Goal: Transaction & Acquisition: Purchase product/service

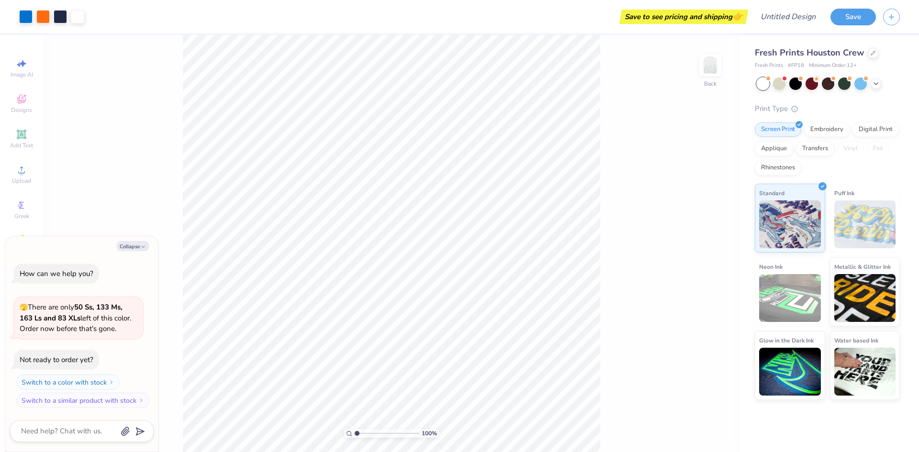
click at [864, 53] on div "Fresh Prints Houston Crew" at bounding box center [827, 52] width 145 height 13
click at [871, 53] on icon at bounding box center [873, 52] width 5 height 5
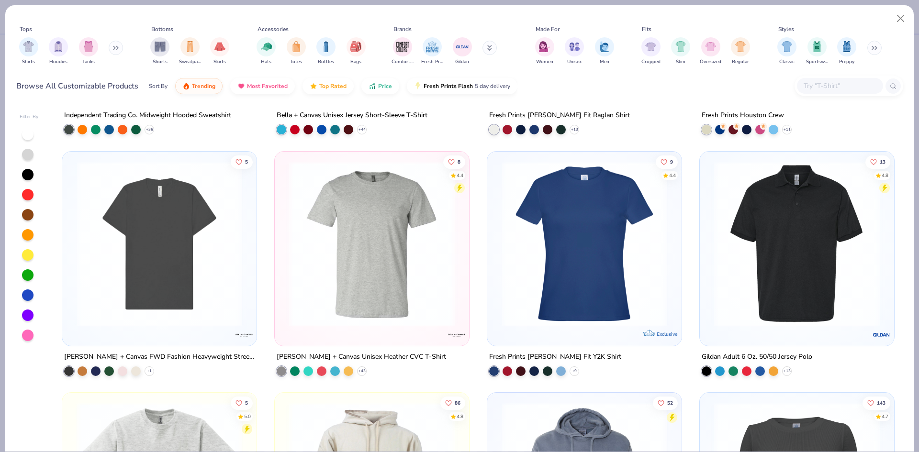
scroll to position [431, 0]
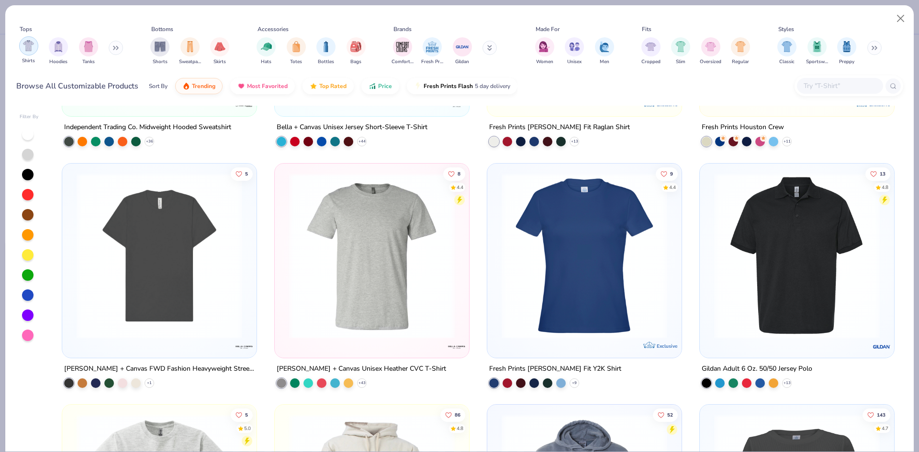
click at [25, 46] on img "filter for Shirts" at bounding box center [28, 45] width 11 height 11
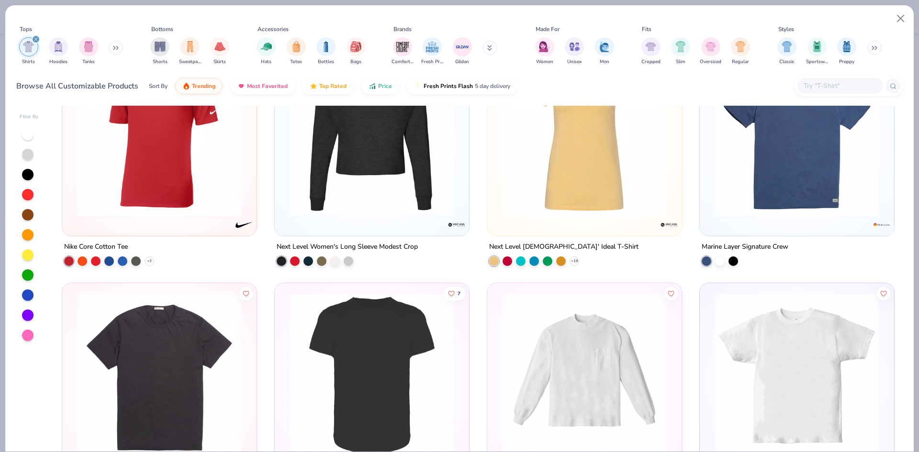
scroll to position [6608, 0]
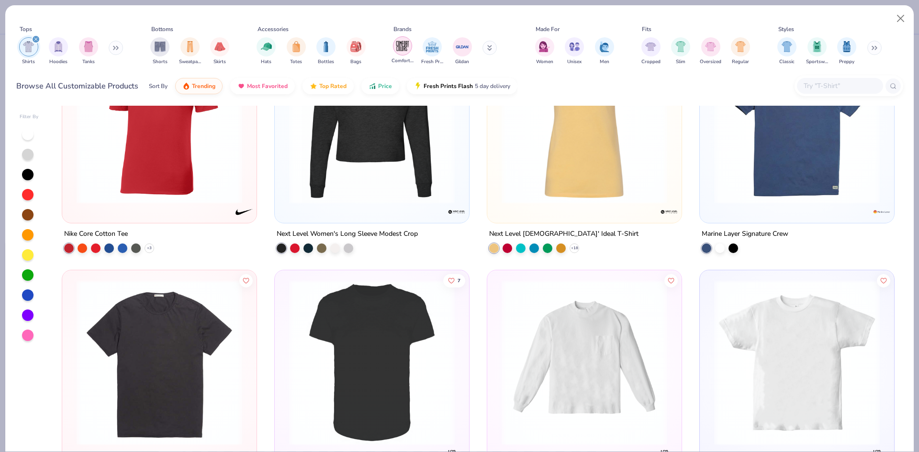
click at [407, 46] on img "filter for Comfort Colors" at bounding box center [403, 46] width 14 height 14
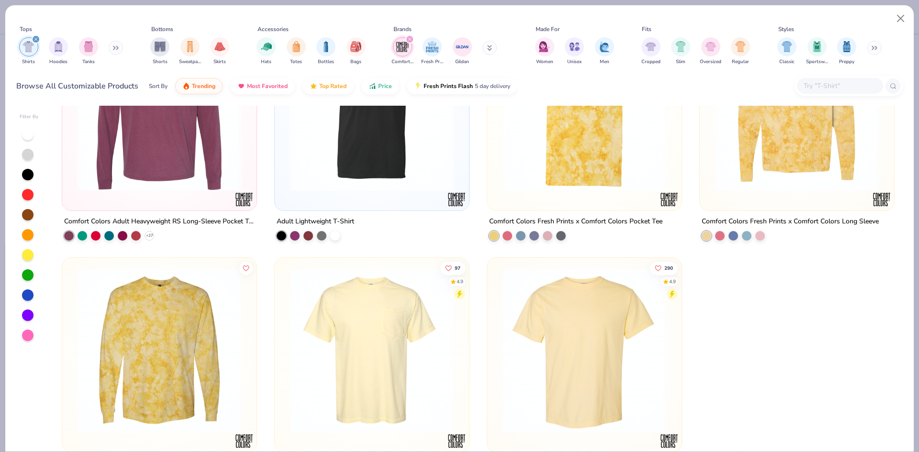
scroll to position [383, 0]
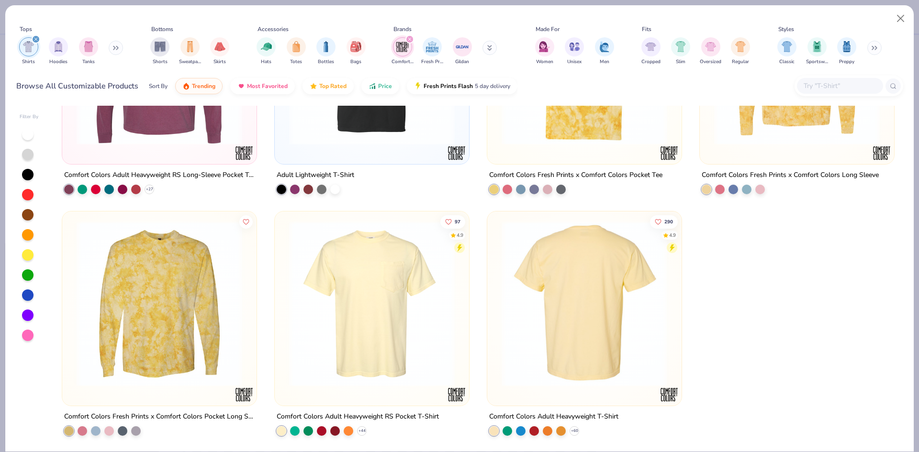
click at [536, 314] on img at bounding box center [584, 304] width 175 height 166
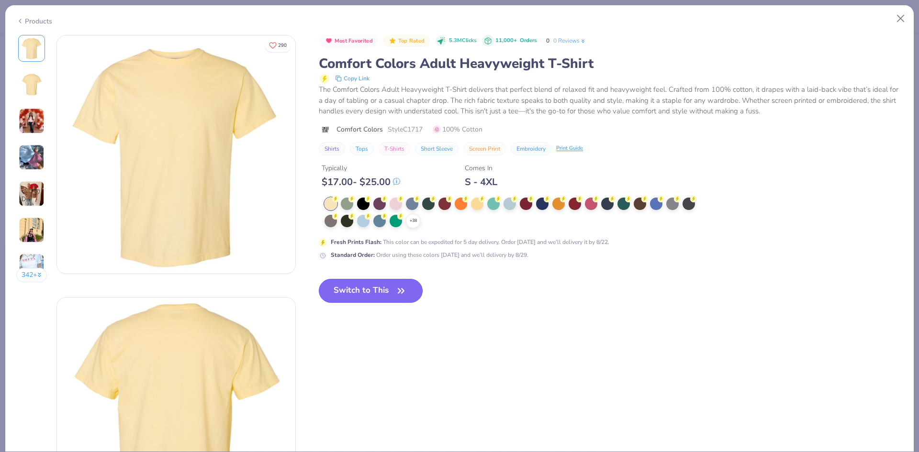
click at [377, 293] on button "Switch to This" at bounding box center [371, 291] width 104 height 24
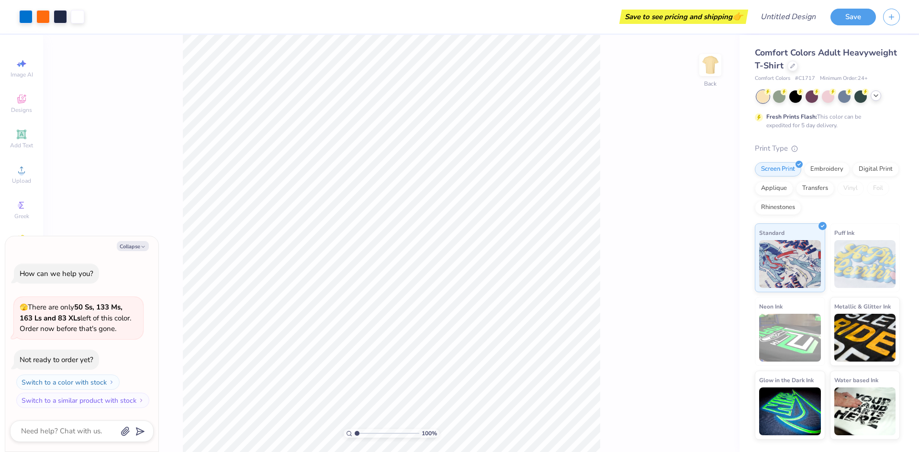
click at [874, 97] on icon at bounding box center [876, 96] width 8 height 8
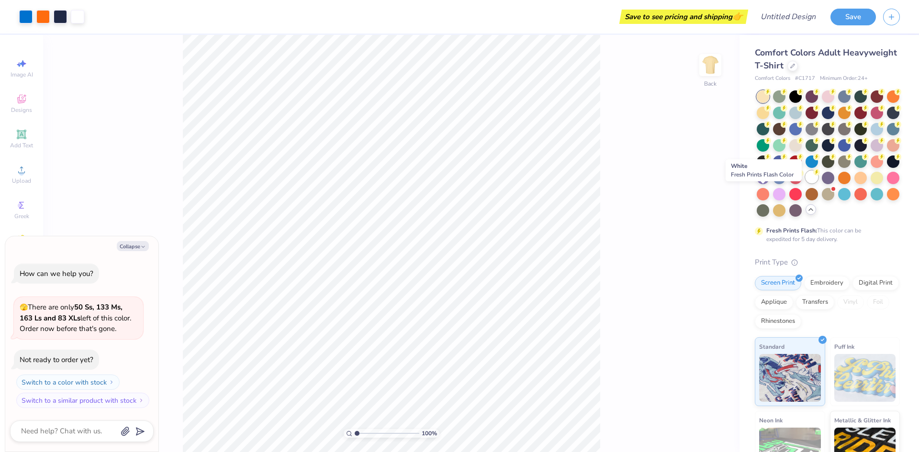
click at [806, 183] on div at bounding box center [812, 177] width 12 height 12
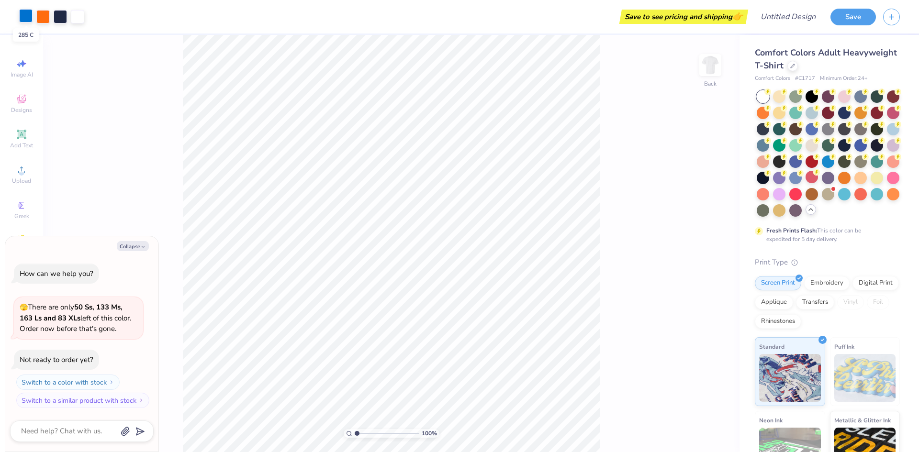
click at [21, 15] on div at bounding box center [25, 15] width 13 height 13
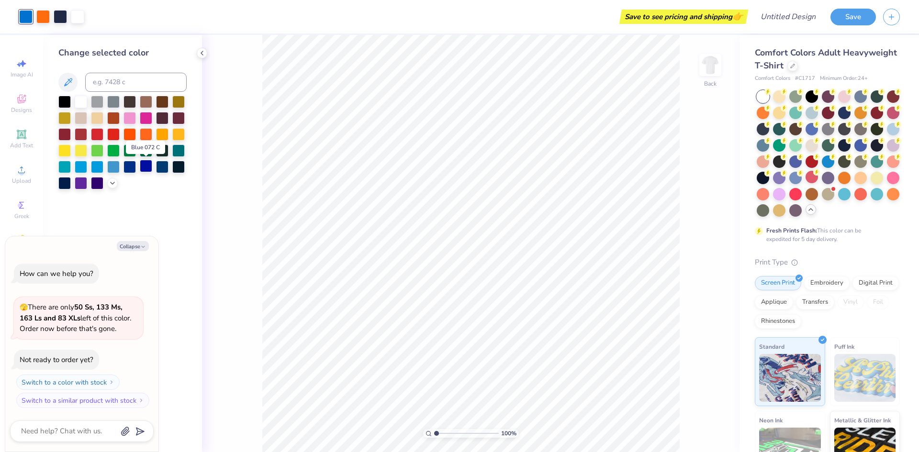
click at [146, 169] on div at bounding box center [146, 166] width 12 height 12
click at [129, 168] on div at bounding box center [130, 166] width 12 height 12
click at [19, 168] on icon at bounding box center [21, 169] width 11 height 11
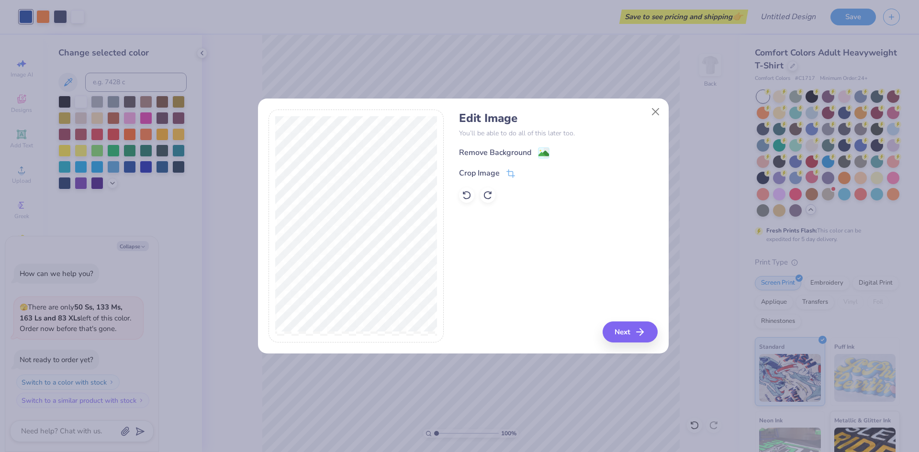
click at [548, 151] on image at bounding box center [544, 153] width 11 height 11
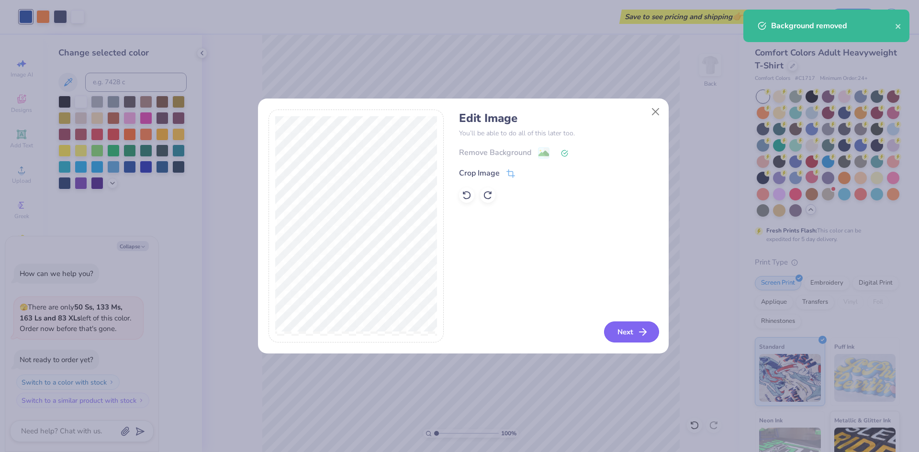
click at [635, 328] on button "Next" at bounding box center [631, 332] width 55 height 21
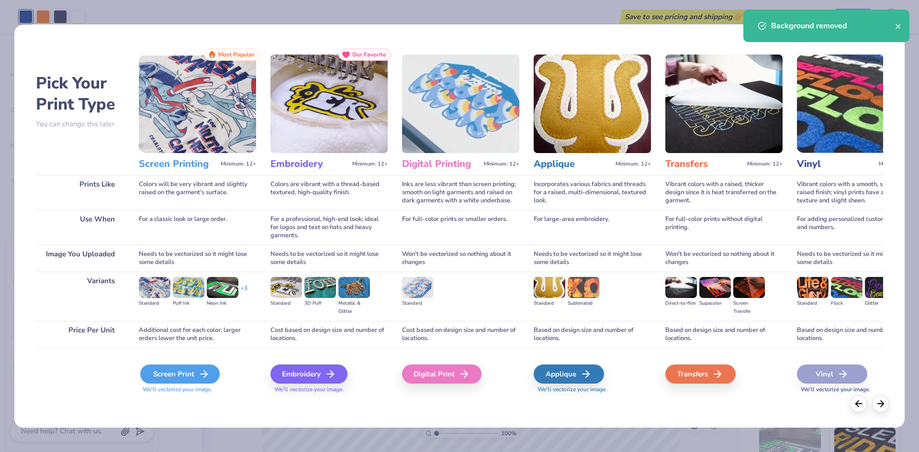
click at [190, 373] on div "Screen Print" at bounding box center [179, 374] width 79 height 19
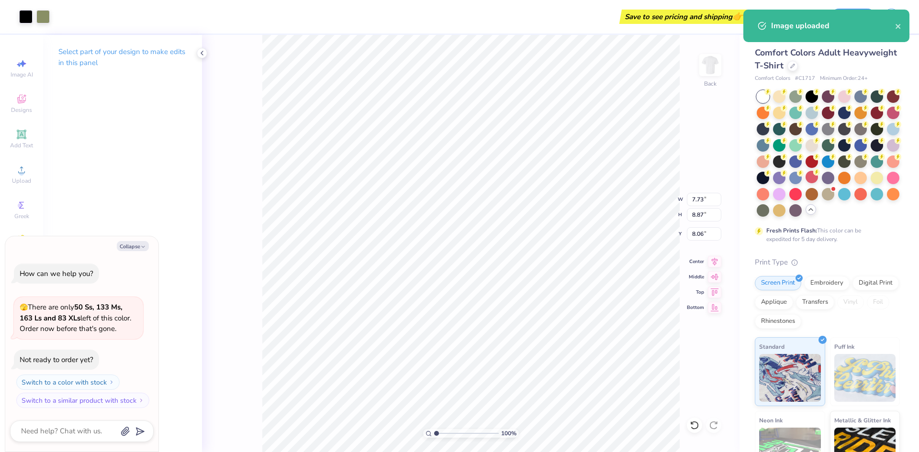
type textarea "x"
type input "13.04"
click at [26, 19] on div at bounding box center [25, 15] width 13 height 13
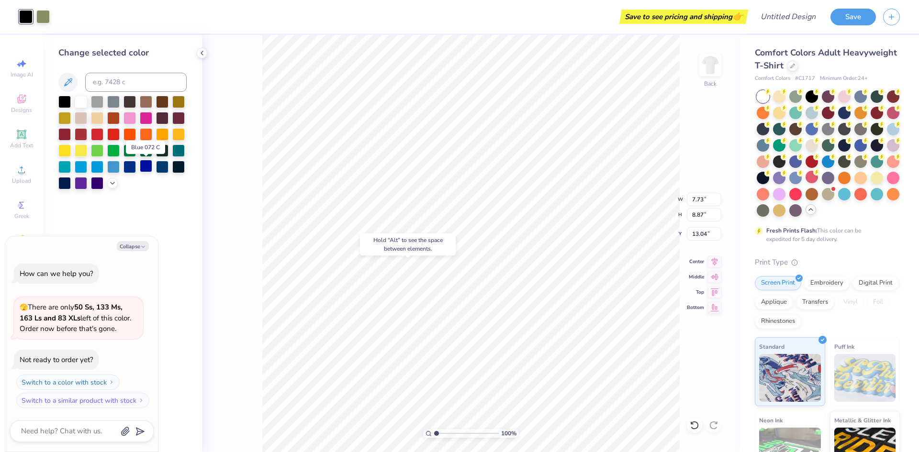
click at [146, 168] on div at bounding box center [146, 166] width 12 height 12
click at [126, 166] on div at bounding box center [130, 166] width 12 height 12
type textarea "x"
type input "3.03"
type input "3.49"
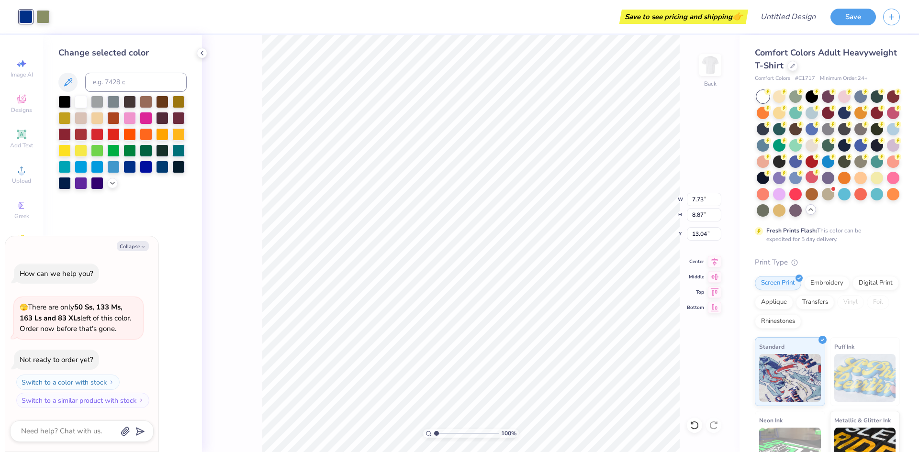
type input "18.43"
type textarea "x"
type input "10.60"
type input "11.85"
type input "1.19"
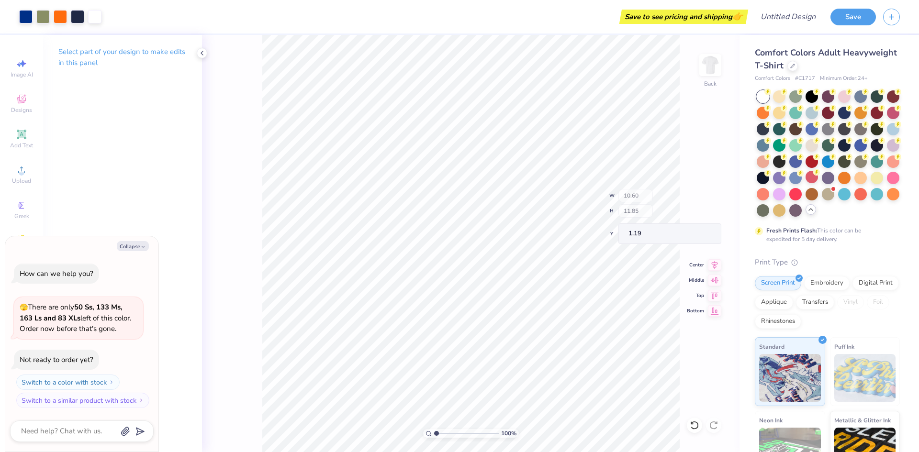
type textarea "x"
type input "2.70"
type input "1.53"
type input "5.35"
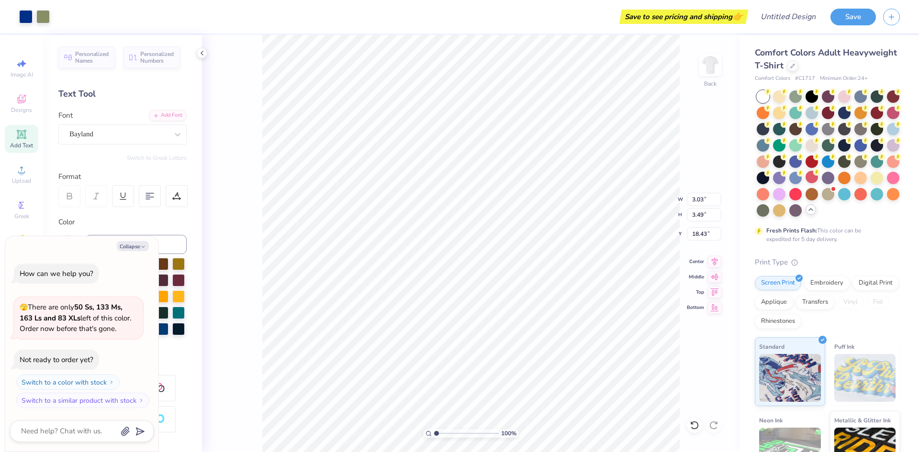
type textarea "x"
type input "16.30"
type textarea "x"
type input "1.60"
type input "1.84"
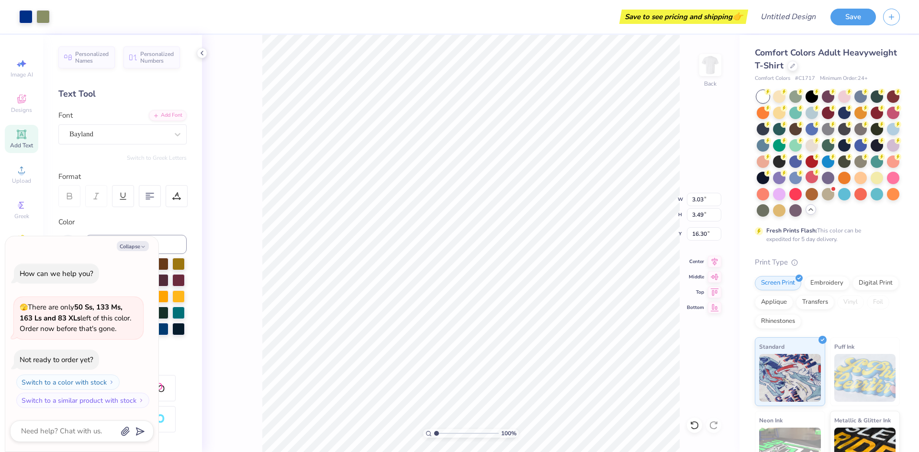
type input "17.94"
type textarea "x"
type input "1.82"
type input "1.72"
type input "18.00"
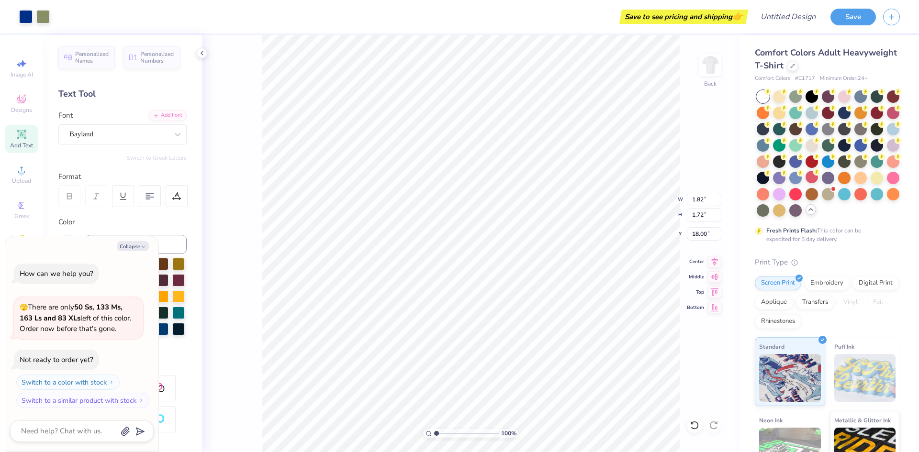
type textarea "x"
type input "5.62"
click at [696, 424] on icon at bounding box center [695, 426] width 10 height 10
type textarea "x"
type input "5.39"
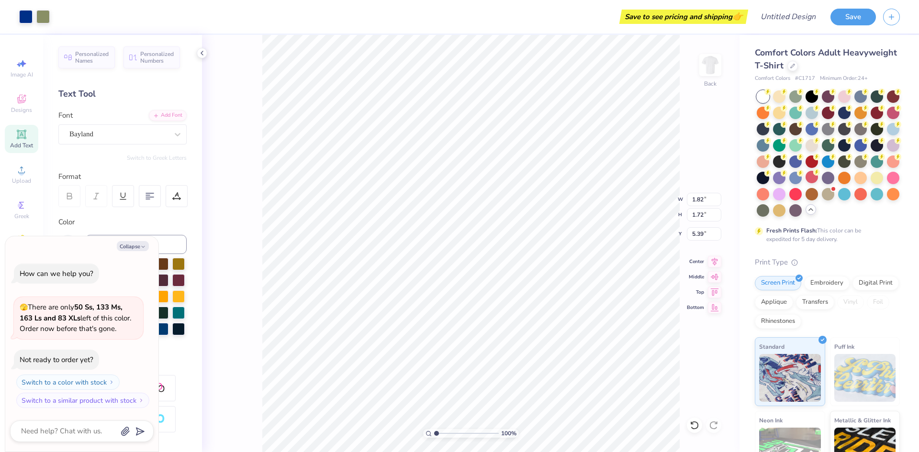
type textarea "x"
type input "18.00"
type textarea "x"
type input "1.63"
type input "1.84"
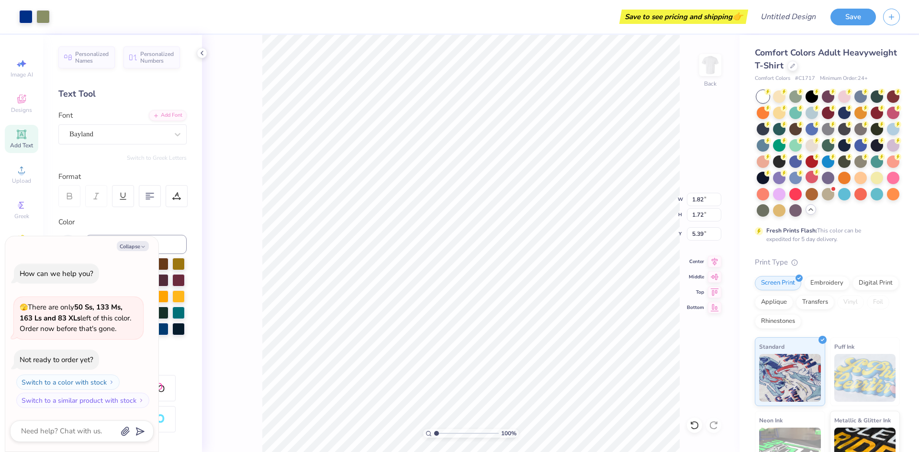
type input "5.33"
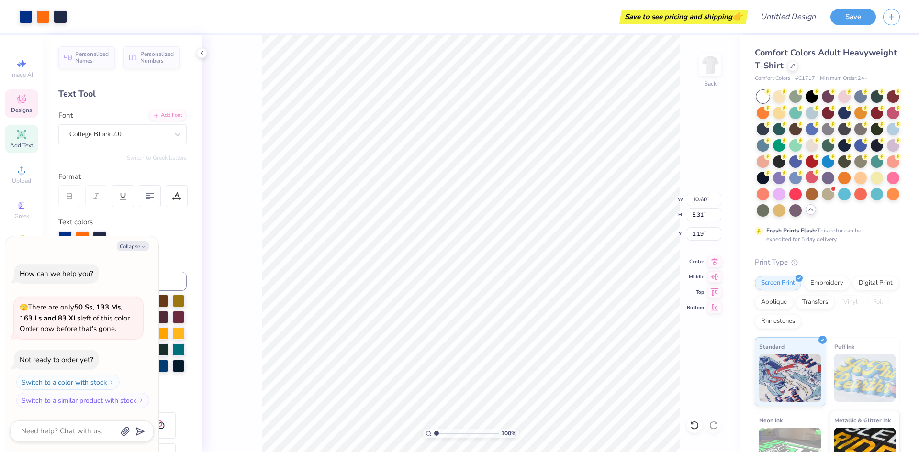
scroll to position [8, 1]
type textarea "x"
type textarea "L"
type textarea "x"
type textarea "La"
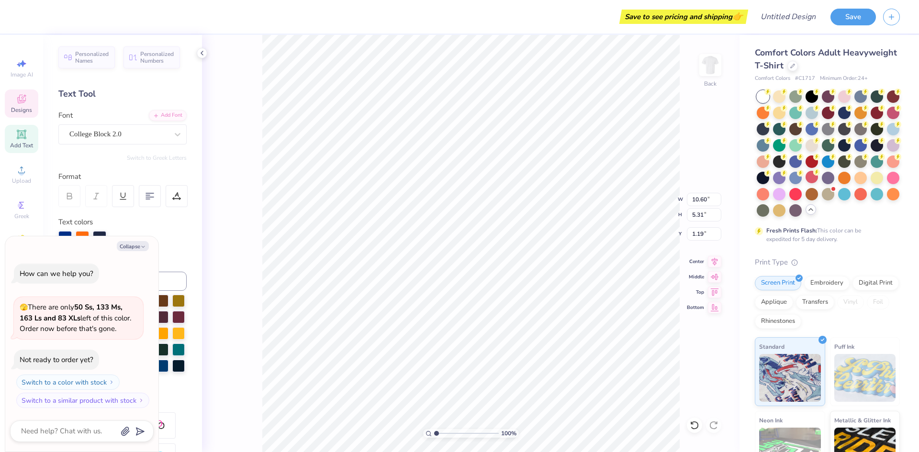
type textarea "x"
type textarea "[PERSON_NAME]"
type textarea "x"
type textarea "Lamb"
type textarea "x"
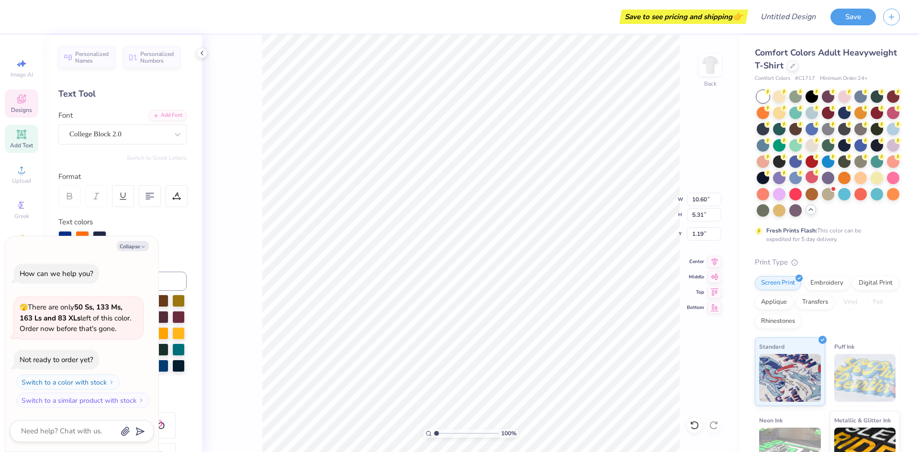
type textarea "Lambd"
type textarea "x"
type textarea "Lambda"
type textarea "x"
type textarea "Lambda"
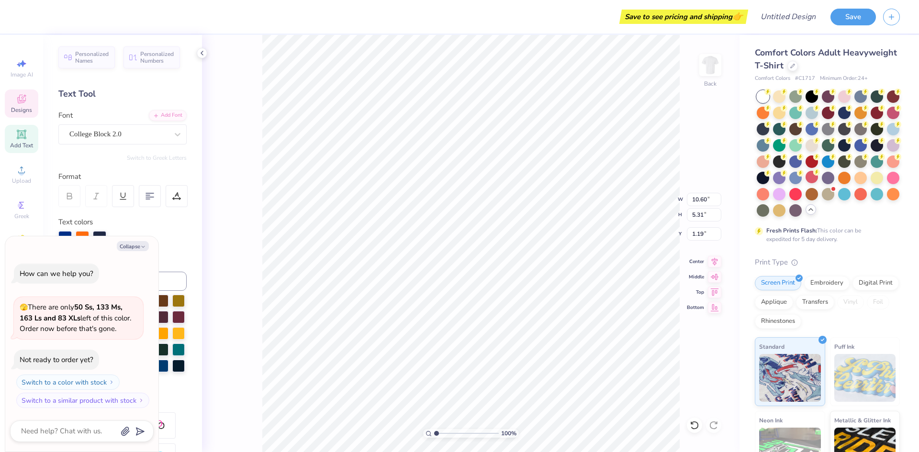
type textarea "x"
type textarea "Lambda Al"
type textarea "x"
type textarea "Lambda Alph"
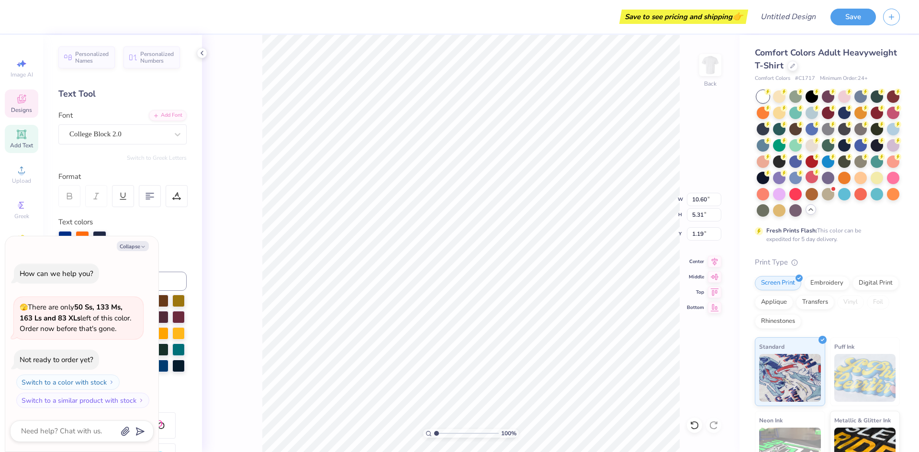
type textarea "x"
type textarea "Lambda Alpha"
type textarea "x"
type textarea "Lambda Alpha Ep"
type textarea "x"
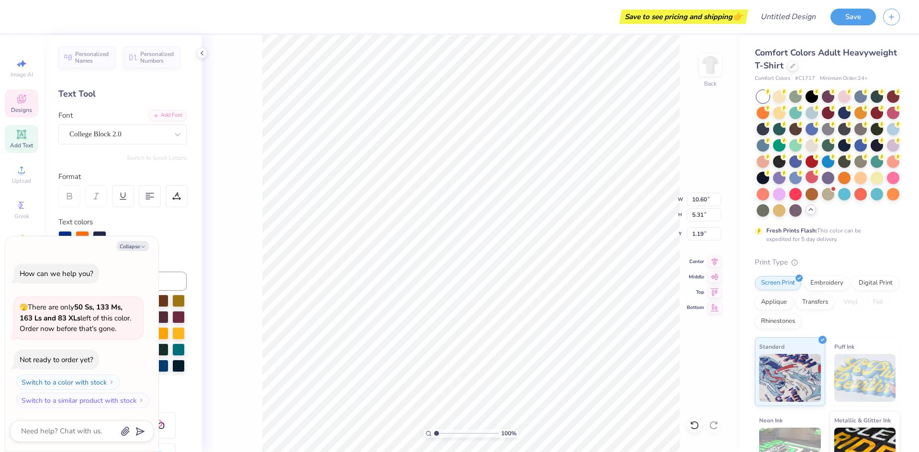
type textarea "Lambda Alpha Epsi"
type textarea "x"
type textarea "Lambda Alpha Epsil"
type textarea "x"
type textarea "Lambda Alpha Epsilon"
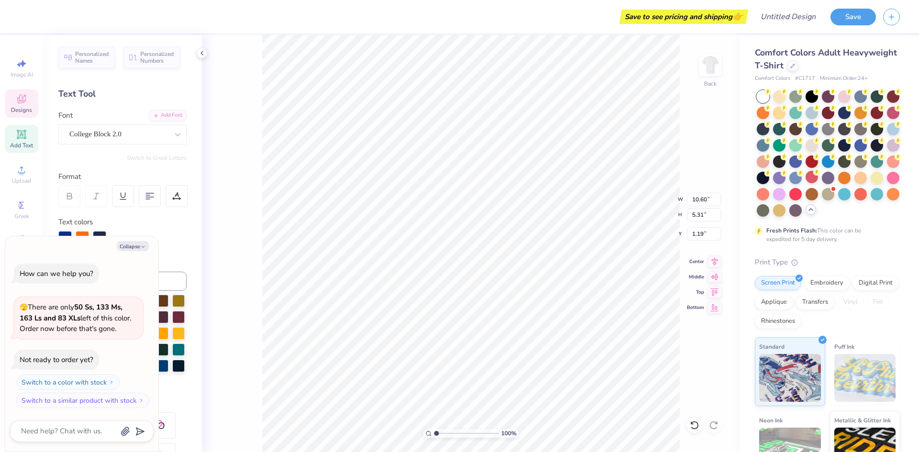
type textarea "x"
type textarea "Lambda Alpha Epsilon"
type textarea "x"
type textarea "D"
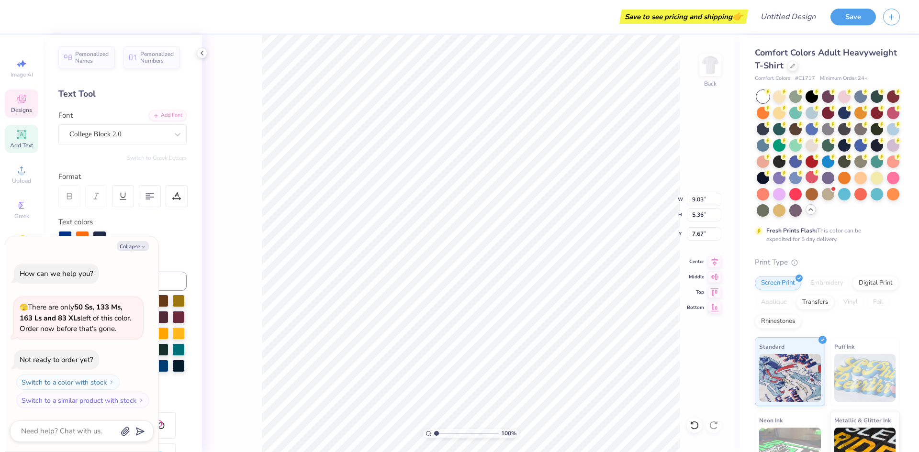
type textarea "x"
type textarea "De"
type textarea "x"
type textarea "Del"
type textarea "x"
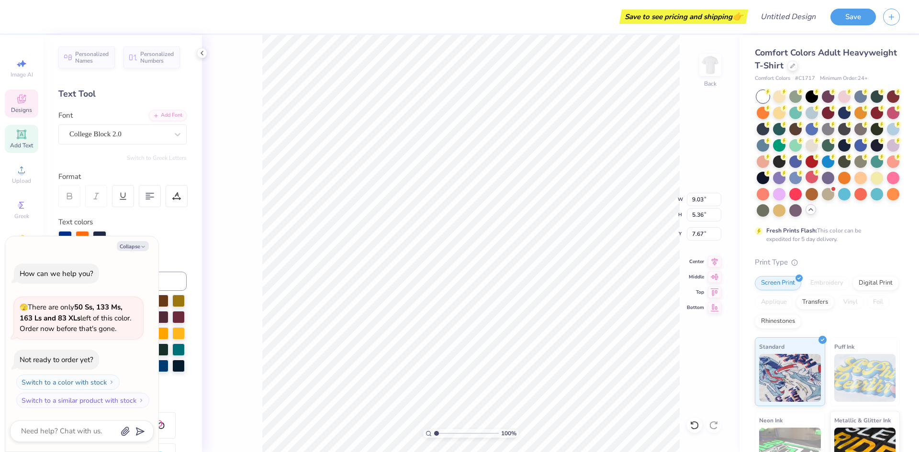
type textarea "Delt"
type textarea "x"
type textarea "Delta"
type textarea "x"
type textarea "Delta"
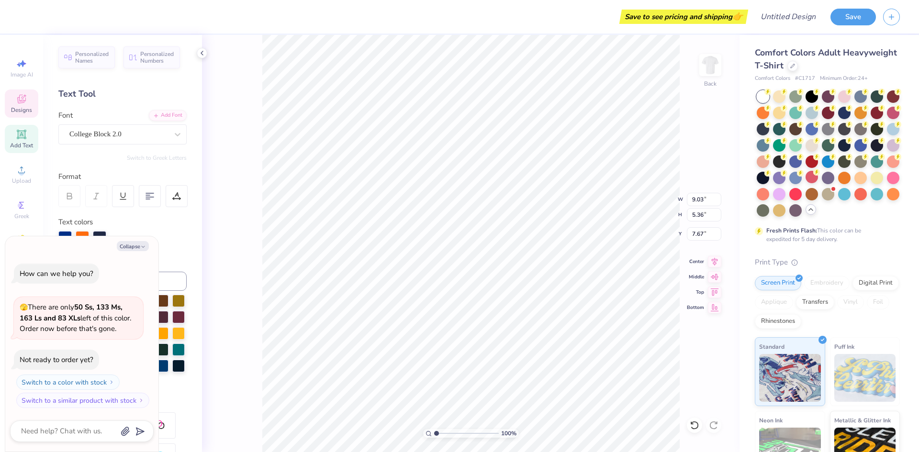
type textarea "x"
type textarea "Delta C"
type textarea "x"
type textarea "Delta Ch"
type textarea "x"
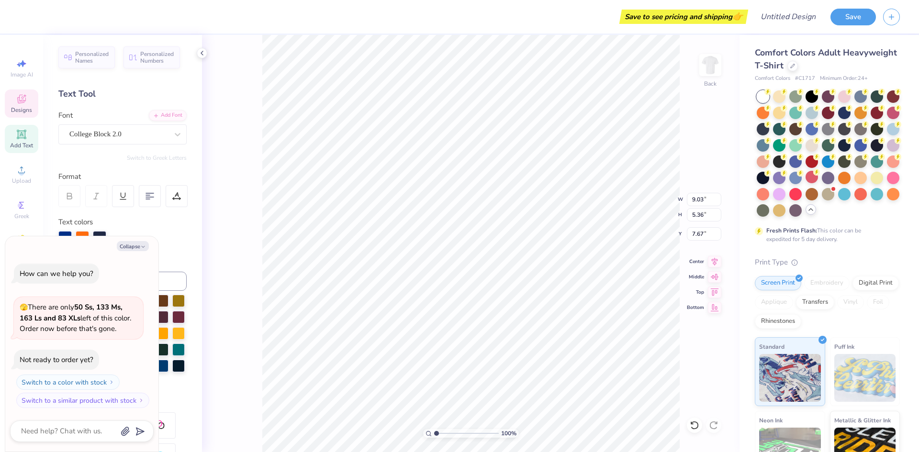
type textarea "Delta Chi"
type textarea "x"
type textarea "Delta Chi"
type textarea "x"
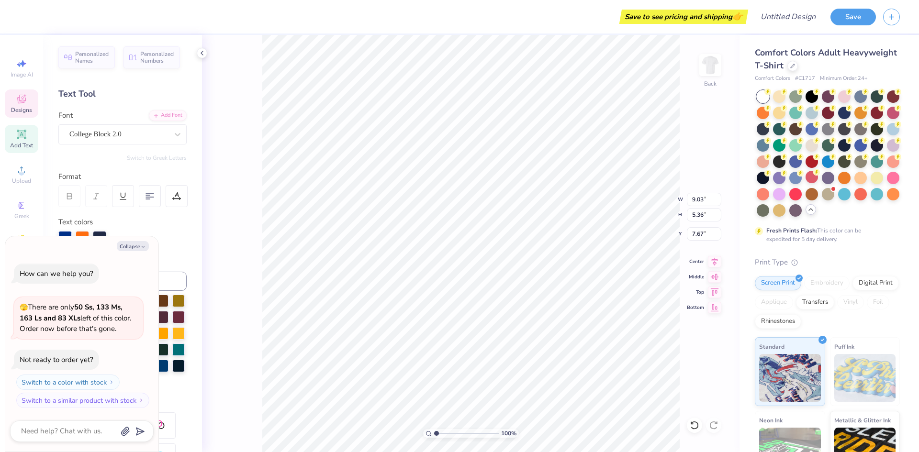
type textarea "Delta Chi"
click at [715, 64] on img at bounding box center [710, 65] width 38 height 38
click at [139, 244] on button "Collapse" at bounding box center [133, 246] width 32 height 10
type textarea "x"
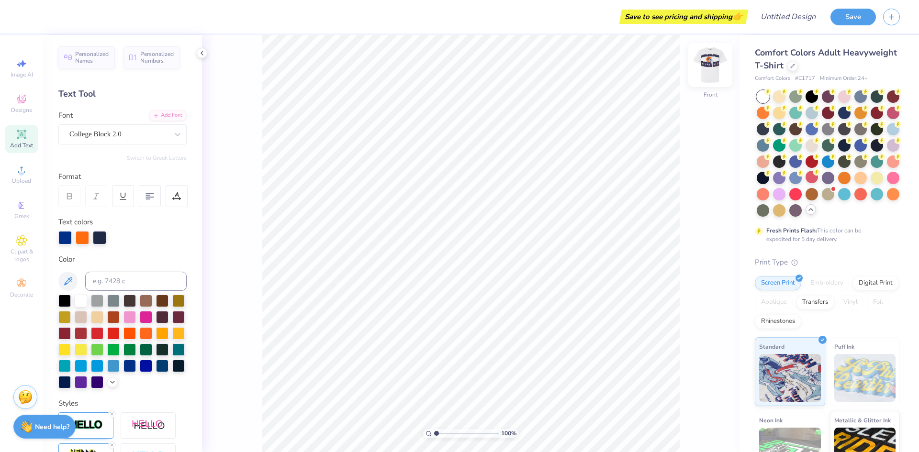
click at [707, 66] on img at bounding box center [710, 65] width 38 height 38
click at [713, 65] on img at bounding box center [710, 65] width 38 height 38
type textarea "Fall 2025"
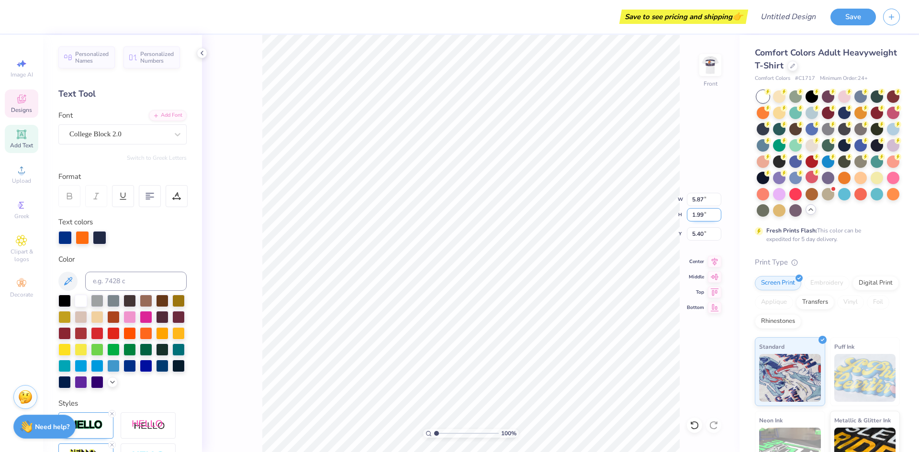
click at [717, 212] on input "1.99" at bounding box center [704, 214] width 34 height 13
click at [717, 212] on input "2" at bounding box center [704, 214] width 34 height 13
click at [717, 212] on input "2.01" at bounding box center [704, 214] width 34 height 13
click at [717, 212] on input "2.02" at bounding box center [704, 214] width 34 height 13
click at [717, 212] on input "2.03" at bounding box center [704, 214] width 34 height 13
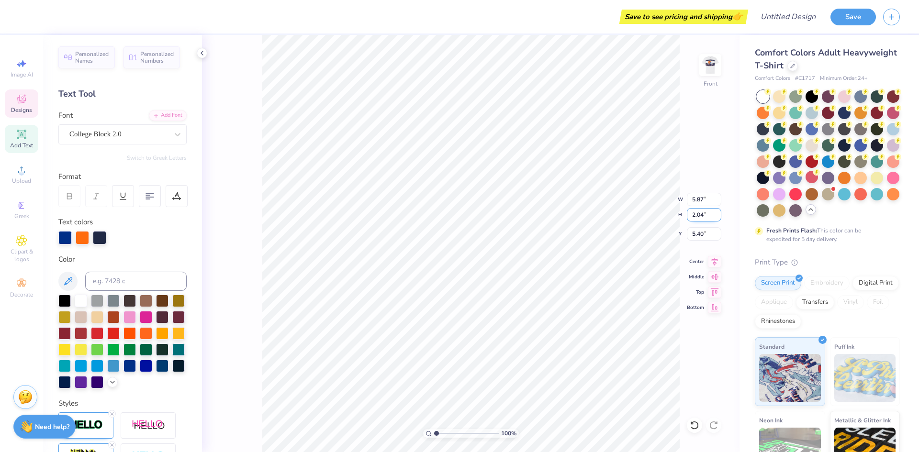
click at [717, 212] on input "2.04" at bounding box center [704, 214] width 34 height 13
click at [717, 212] on input "2.05" at bounding box center [704, 214] width 34 height 13
click at [717, 212] on input "2.06" at bounding box center [704, 214] width 34 height 13
click at [717, 212] on input "2.07" at bounding box center [704, 214] width 34 height 13
click at [717, 212] on input "2.08" at bounding box center [704, 214] width 34 height 13
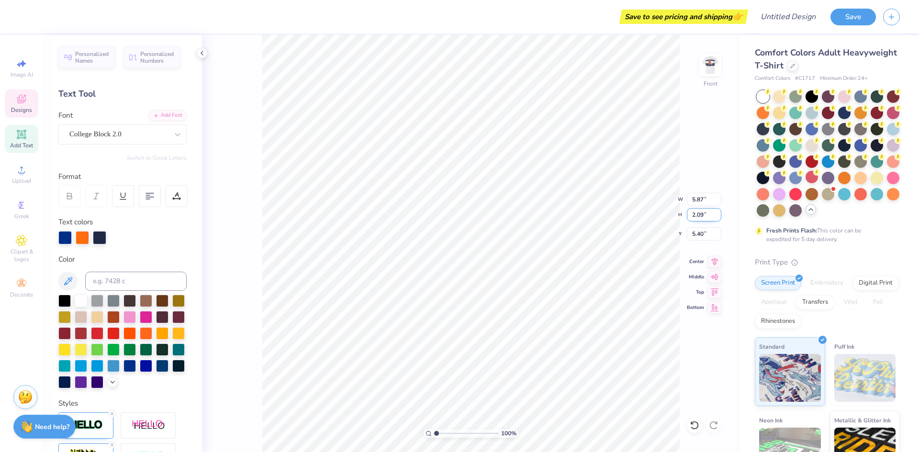
click at [717, 212] on input "2.09" at bounding box center [704, 214] width 34 height 13
click at [717, 212] on input "3.06" at bounding box center [704, 214] width 34 height 13
click at [716, 216] on input "3.05" at bounding box center [704, 214] width 34 height 13
click at [716, 216] on input "3.04" at bounding box center [704, 214] width 34 height 13
click at [716, 216] on input "3.03" at bounding box center [704, 214] width 34 height 13
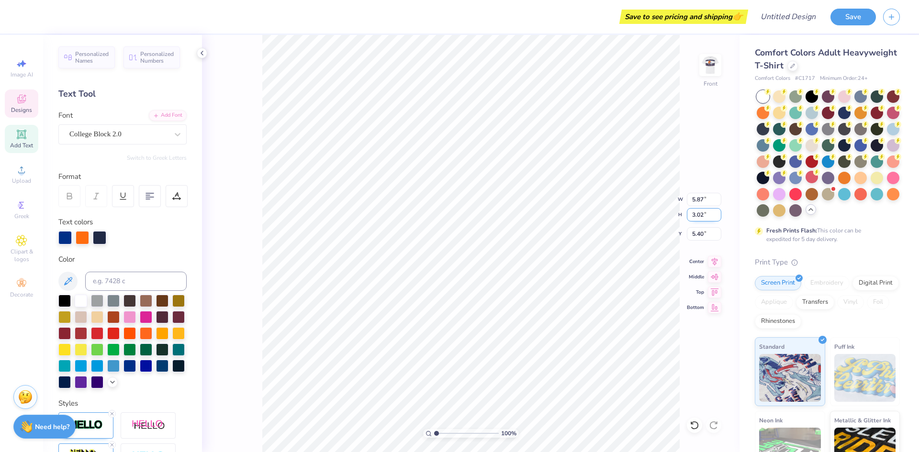
click at [716, 216] on input "3.02" at bounding box center [704, 214] width 34 height 13
click at [716, 216] on input "3.01" at bounding box center [704, 214] width 34 height 13
type input "3"
click at [716, 216] on input "3" at bounding box center [704, 214] width 34 height 13
type input "5.88"
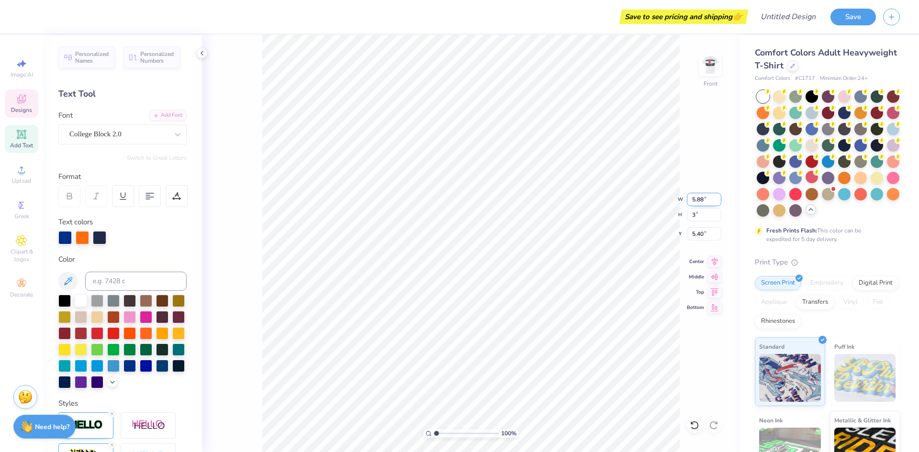
click at [717, 195] on input "5.88" at bounding box center [704, 199] width 34 height 13
type input "3.00"
type input "4.89"
click at [718, 198] on input "6.64" at bounding box center [704, 199] width 34 height 13
click at [718, 198] on input "6.65" at bounding box center [704, 199] width 34 height 13
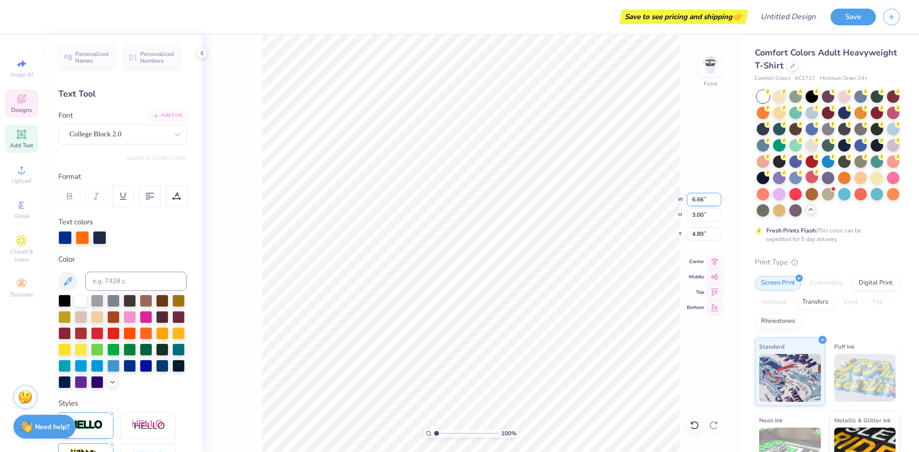
click at [718, 198] on input "6.66" at bounding box center [704, 199] width 34 height 13
click at [718, 198] on input "6.67" at bounding box center [704, 199] width 34 height 13
click at [718, 198] on input "6.68" at bounding box center [704, 199] width 34 height 13
click at [718, 198] on input "6.83" at bounding box center [704, 199] width 34 height 13
click at [718, 198] on input "6.84" at bounding box center [704, 199] width 34 height 13
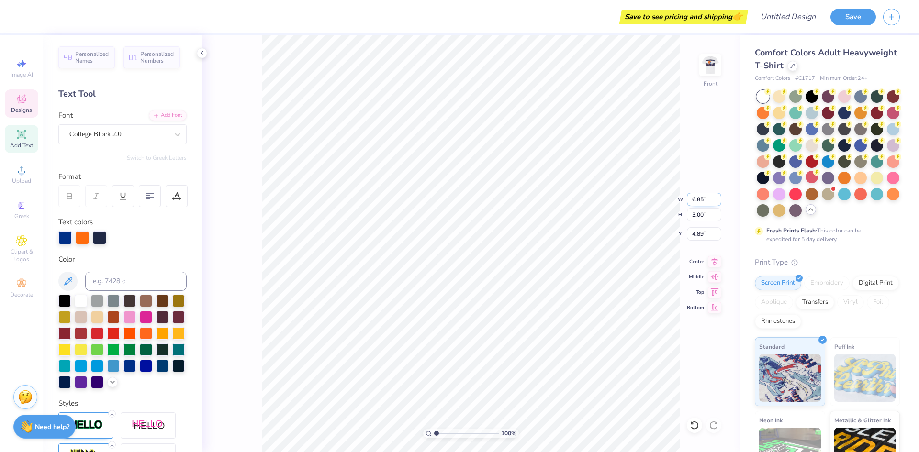
click at [718, 198] on input "6.85" at bounding box center [704, 199] width 34 height 13
click at [718, 198] on input "6.86" at bounding box center [704, 199] width 34 height 13
click at [718, 198] on input "6.87" at bounding box center [704, 199] width 34 height 13
click at [718, 198] on input "6.95" at bounding box center [704, 199] width 34 height 13
click at [718, 198] on input "6.96" at bounding box center [704, 199] width 34 height 13
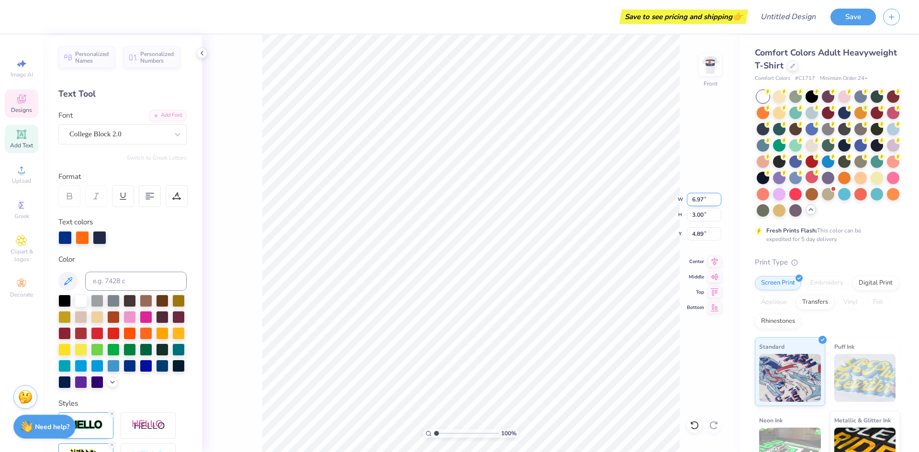
click at [718, 198] on input "6.97" at bounding box center [704, 199] width 34 height 13
click at [718, 198] on input "6.98" at bounding box center [704, 199] width 34 height 13
click at [718, 198] on input "6.99" at bounding box center [704, 199] width 34 height 13
type input "7"
click at [718, 198] on input "7" at bounding box center [704, 199] width 34 height 13
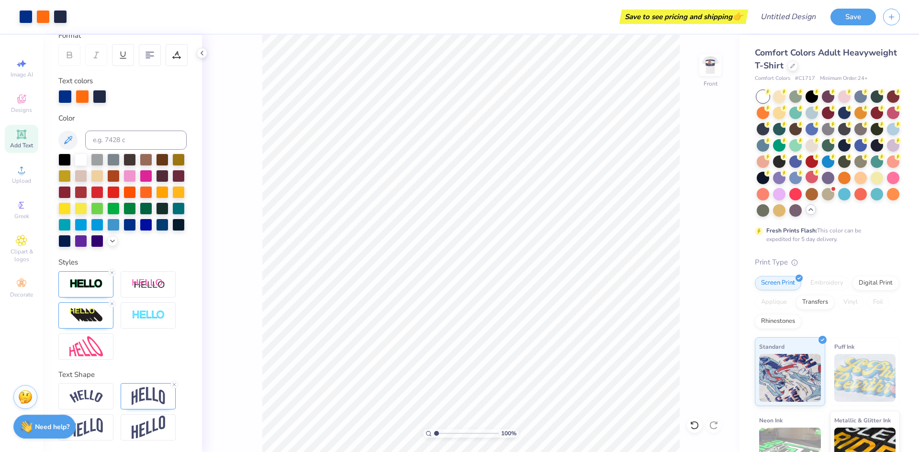
scroll to position [158, 0]
click at [174, 384] on line at bounding box center [174, 385] width 3 height 3
type input "3.00"
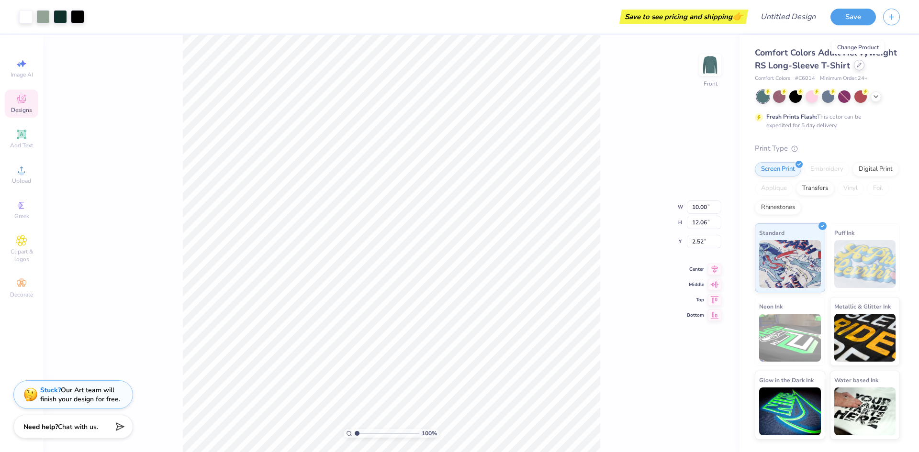
click at [859, 66] on icon at bounding box center [860, 65] width 4 height 4
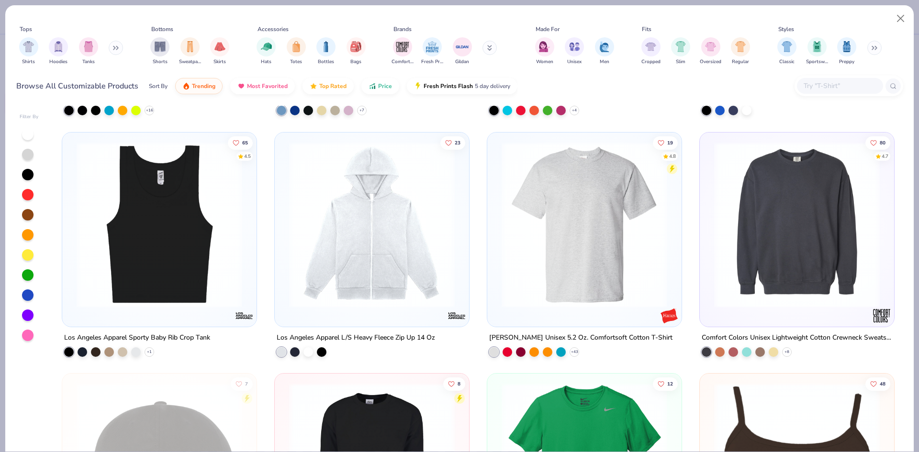
scroll to position [2250, 0]
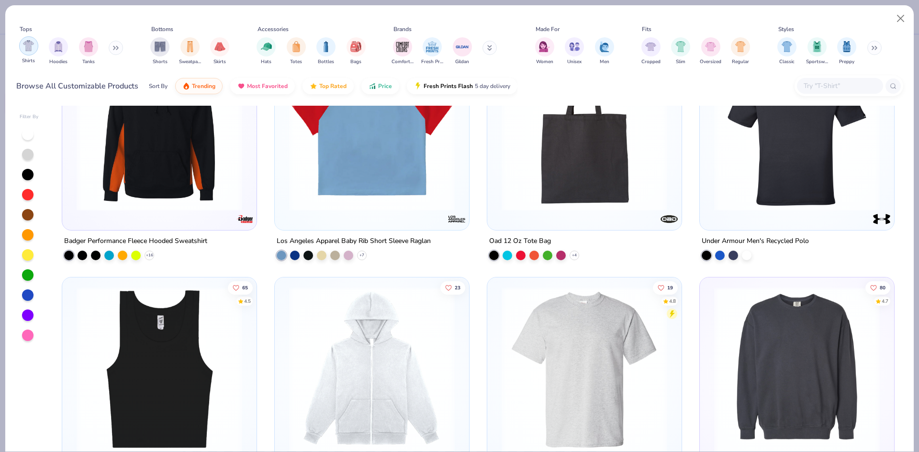
click at [23, 50] on img "filter for Shirts" at bounding box center [28, 45] width 11 height 11
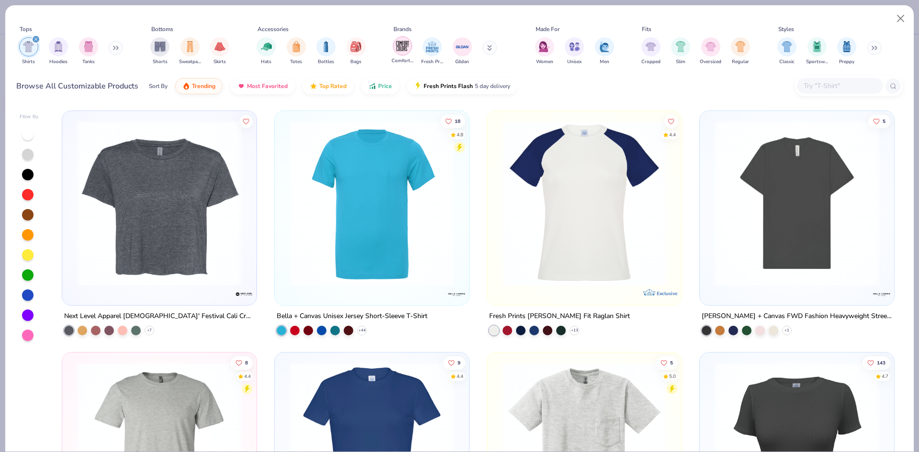
click at [405, 45] on img "filter for Comfort Colors" at bounding box center [403, 46] width 14 height 14
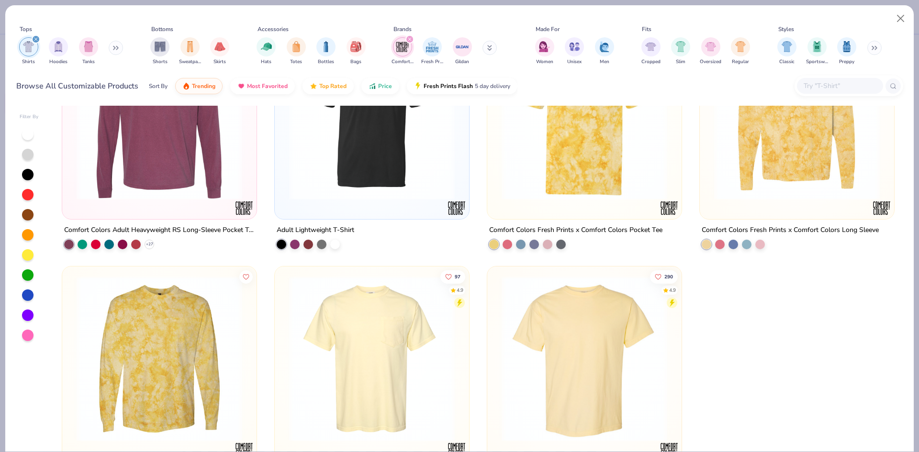
scroll to position [383, 0]
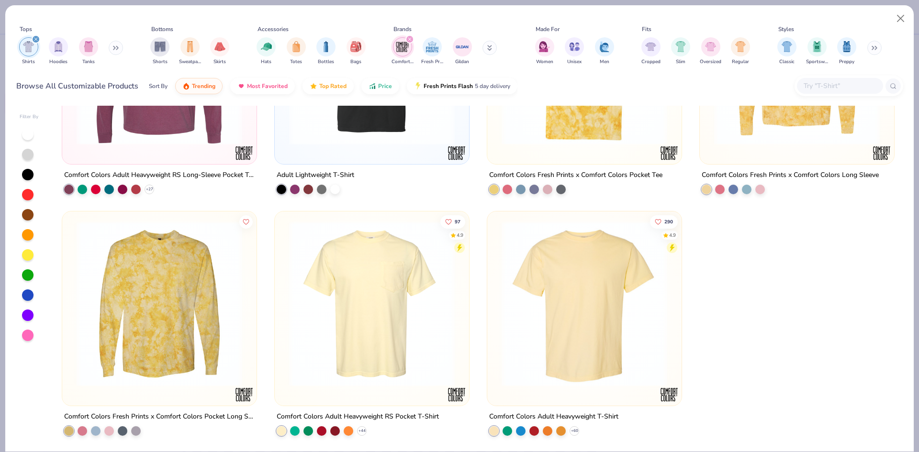
click at [591, 308] on img at bounding box center [584, 304] width 175 height 166
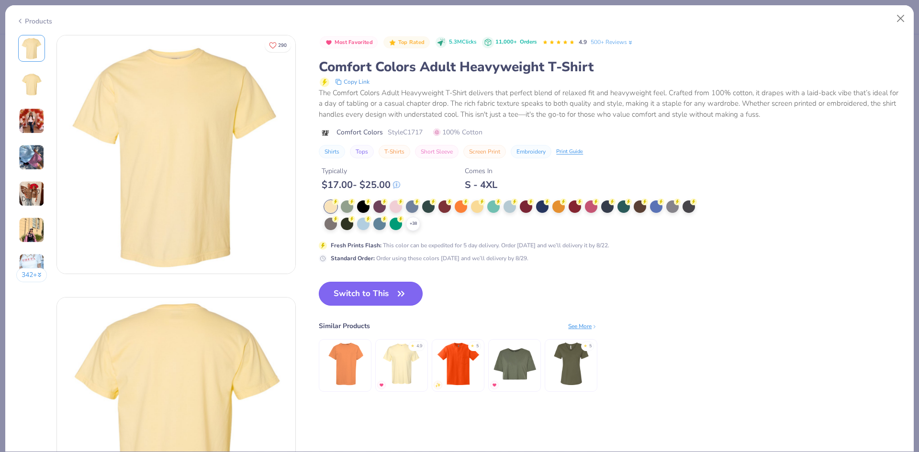
click at [384, 284] on button "Switch to This" at bounding box center [371, 294] width 104 height 24
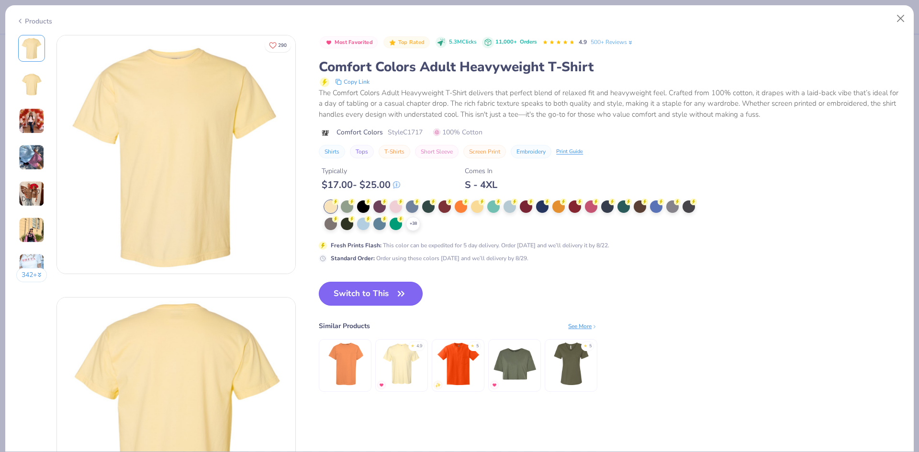
click at [390, 295] on button "Switch to This" at bounding box center [371, 294] width 104 height 24
click at [396, 292] on icon "button" at bounding box center [401, 293] width 13 height 13
click at [548, 210] on div at bounding box center [542, 206] width 12 height 12
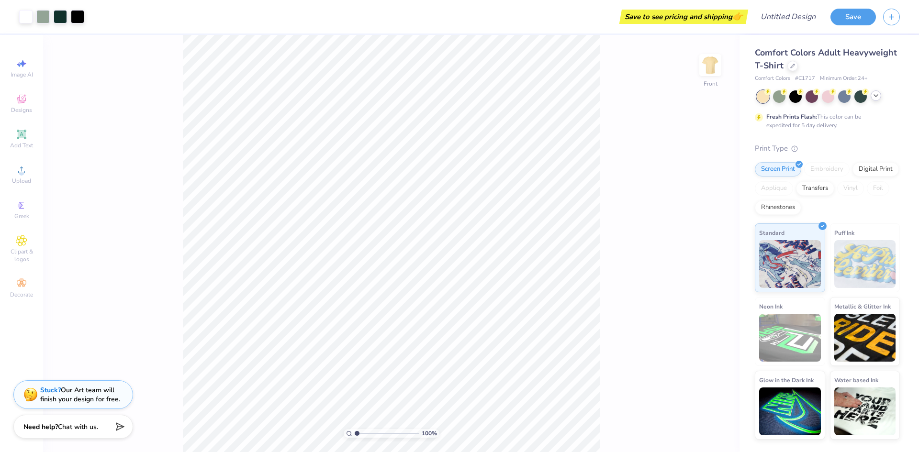
click at [875, 99] on icon at bounding box center [876, 96] width 8 height 8
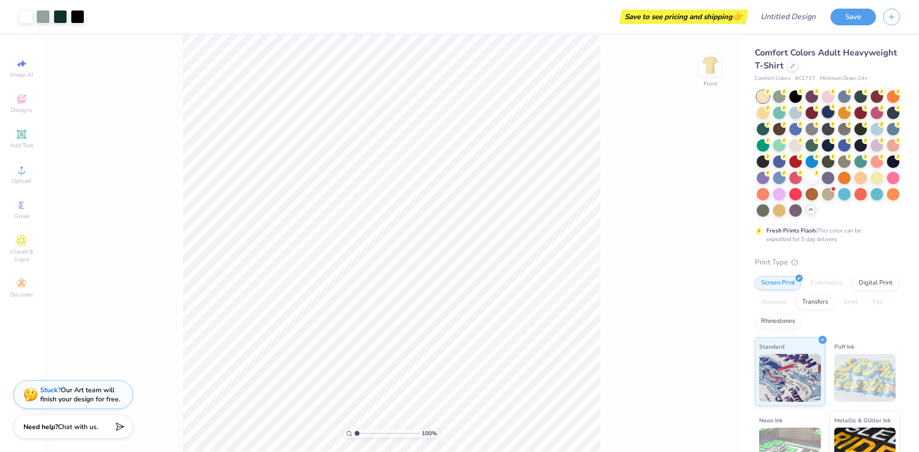
click at [835, 113] on div at bounding box center [828, 112] width 12 height 12
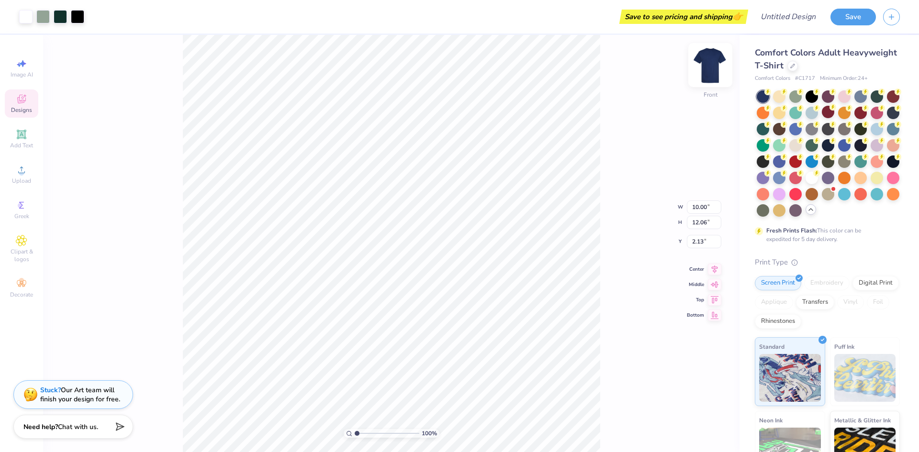
click at [712, 61] on img at bounding box center [710, 65] width 38 height 38
type input "4.74"
type input "5.72"
